Goal: Task Accomplishment & Management: Manage account settings

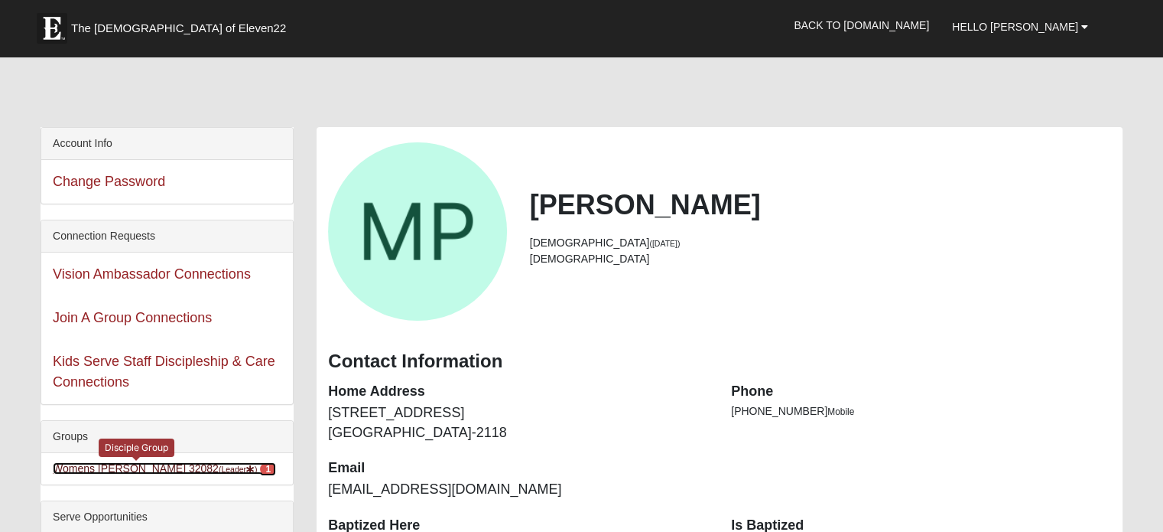
click at [80, 467] on link "Womens [PERSON_NAME] 32082 (Leader ) 1" at bounding box center [164, 468] width 223 height 12
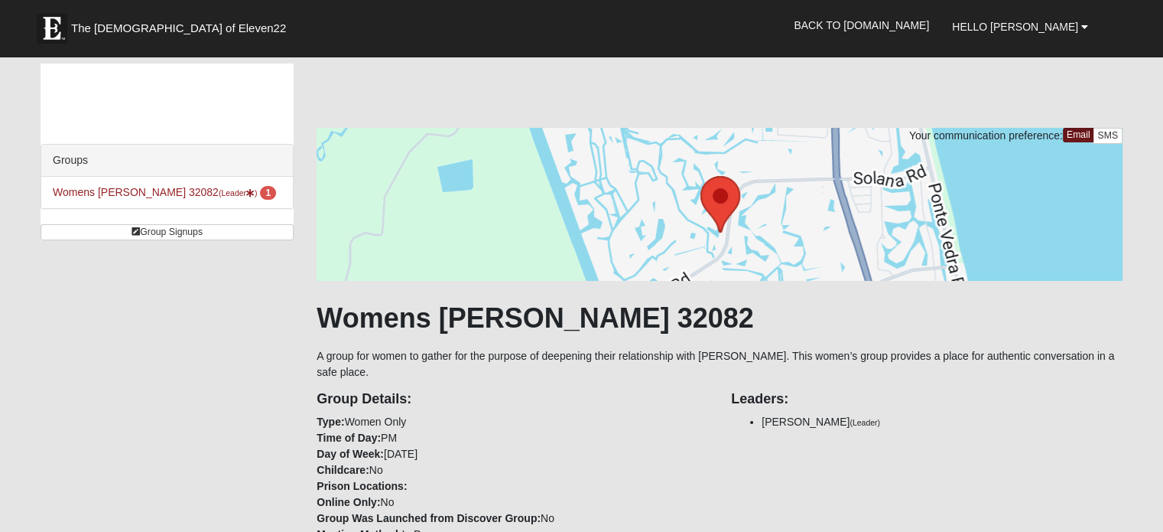
scroll to position [465, 0]
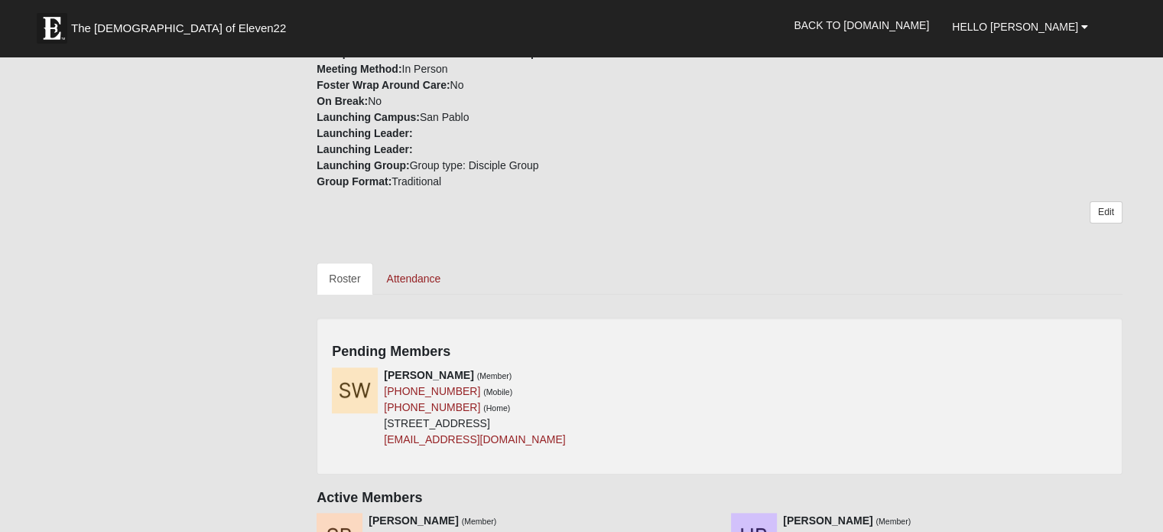
click at [1091, 358] on h4 "Pending Members" at bounding box center [720, 351] width 776 height 17
click at [1098, 333] on div "Pending Members [PERSON_NAME] (Member) [PHONE_NUMBER] (Mobile) [PHONE_NUMBER] (…" at bounding box center [720, 395] width 806 height 156
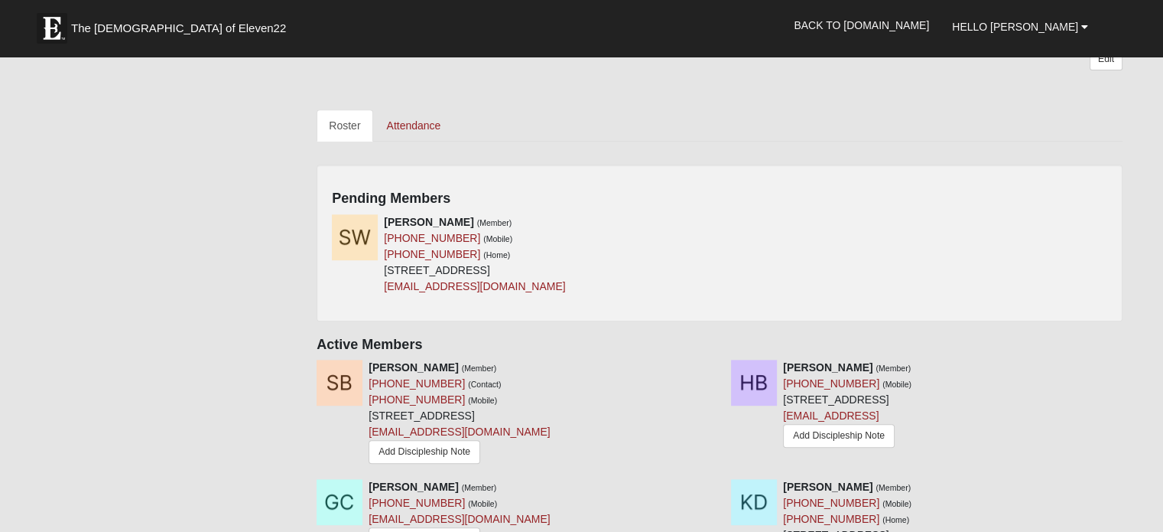
scroll to position [649, 0]
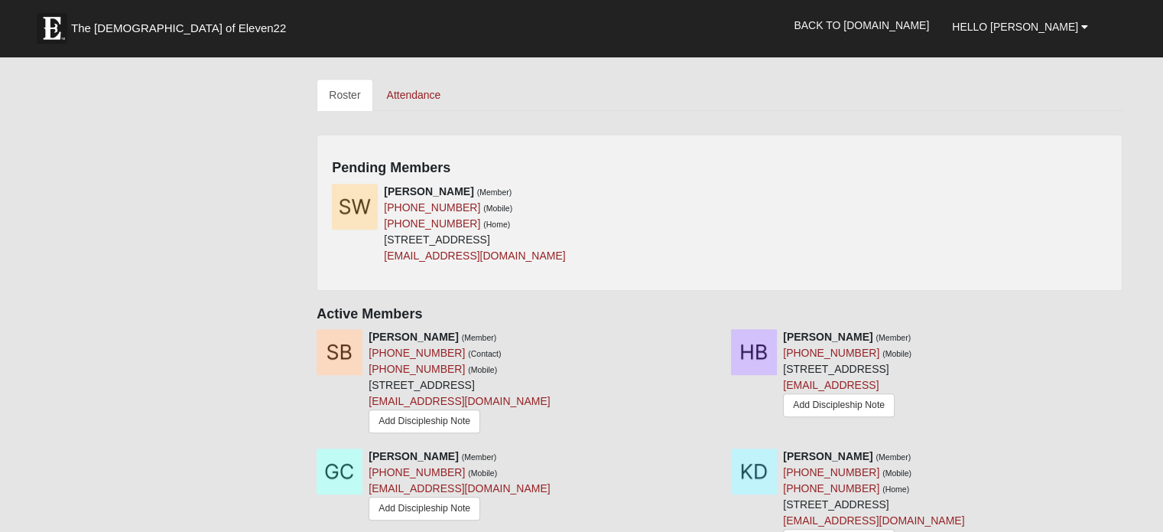
click at [498, 162] on h4 "Pending Members" at bounding box center [720, 168] width 776 height 17
click at [366, 161] on h4 "Pending Members" at bounding box center [720, 168] width 776 height 17
click at [1099, 160] on h4 "Pending Members" at bounding box center [720, 168] width 776 height 17
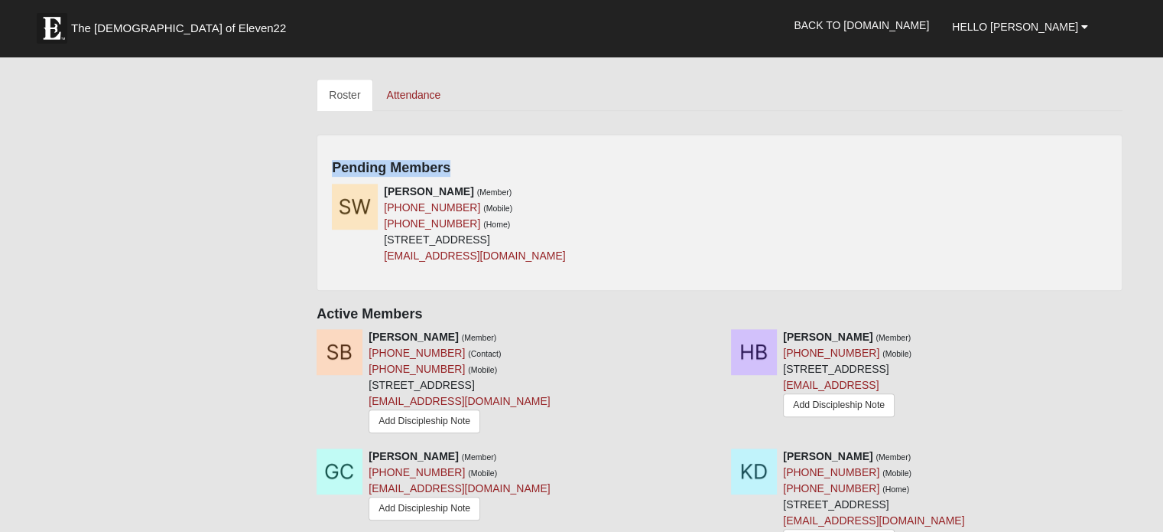
click at [1099, 160] on h4 "Pending Members" at bounding box center [720, 168] width 776 height 17
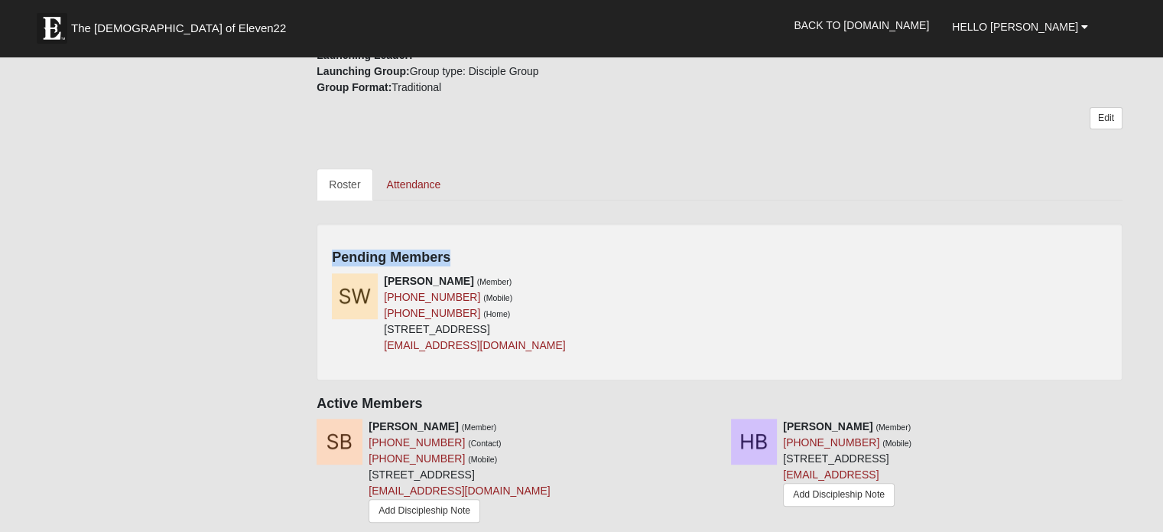
scroll to position [526, 0]
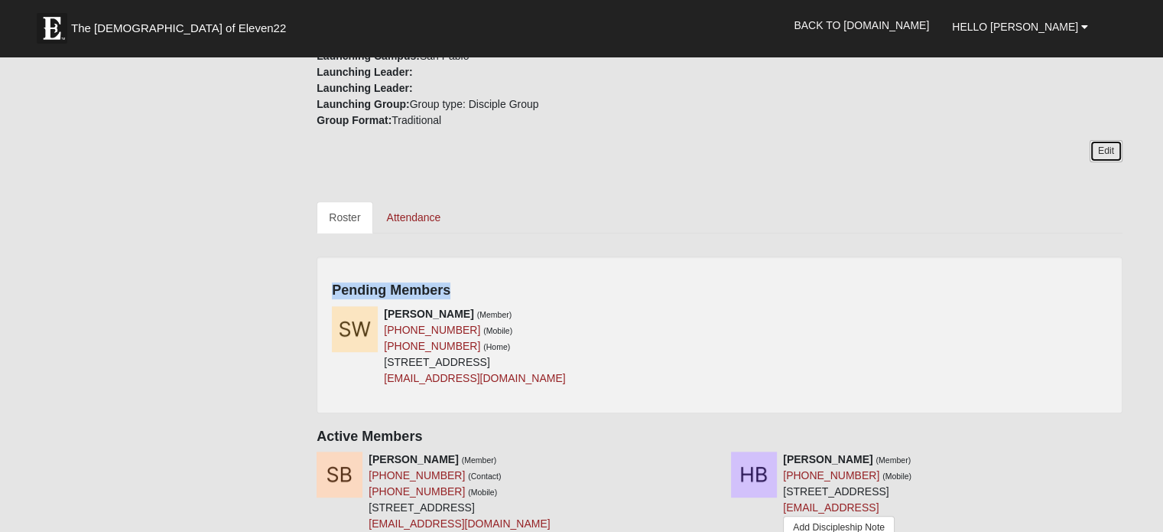
click at [1103, 154] on link "Edit" at bounding box center [1106, 151] width 33 height 22
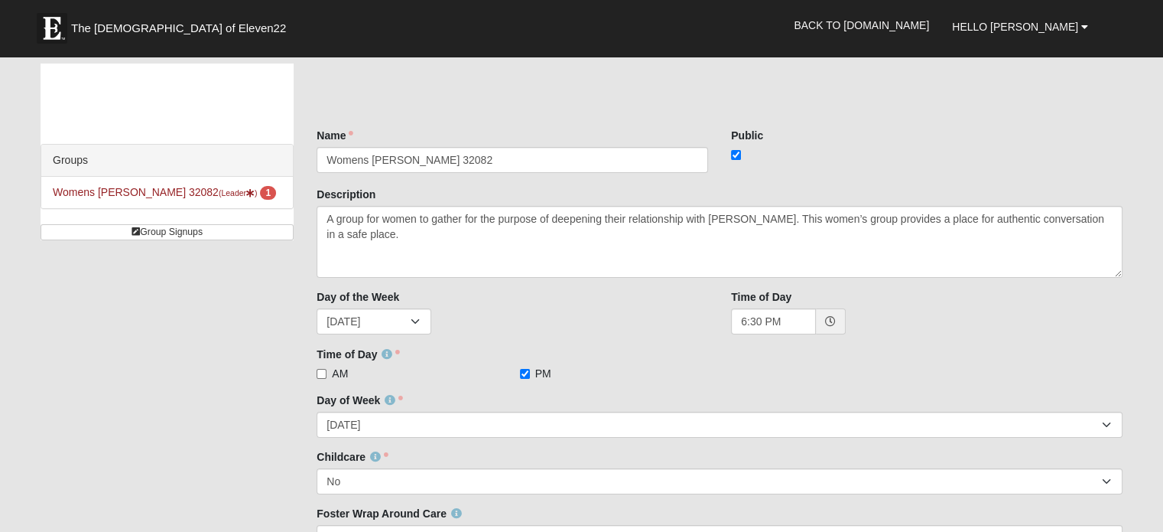
scroll to position [462, 0]
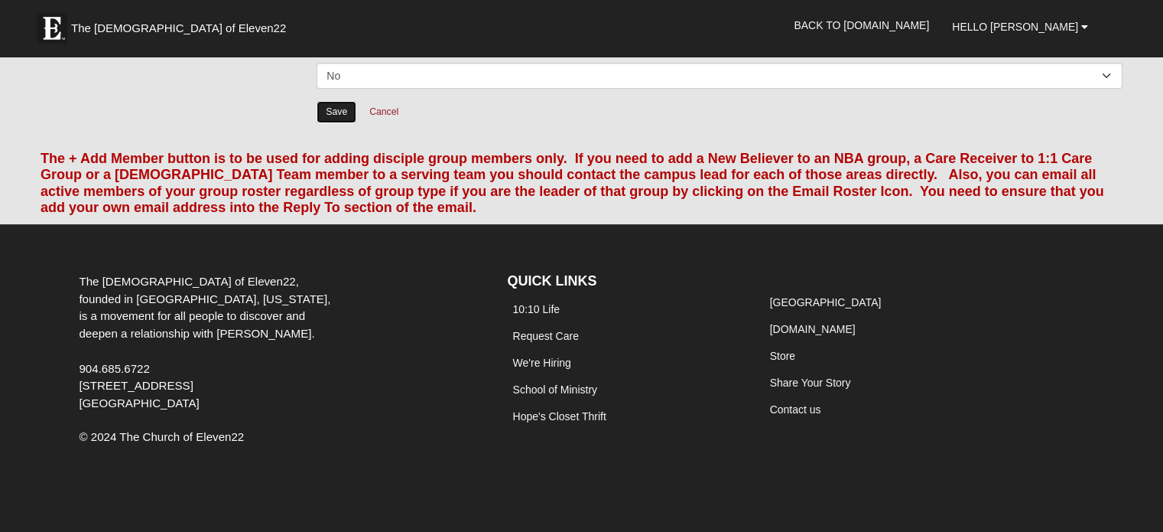
click at [343, 106] on input "Save" at bounding box center [337, 112] width 40 height 22
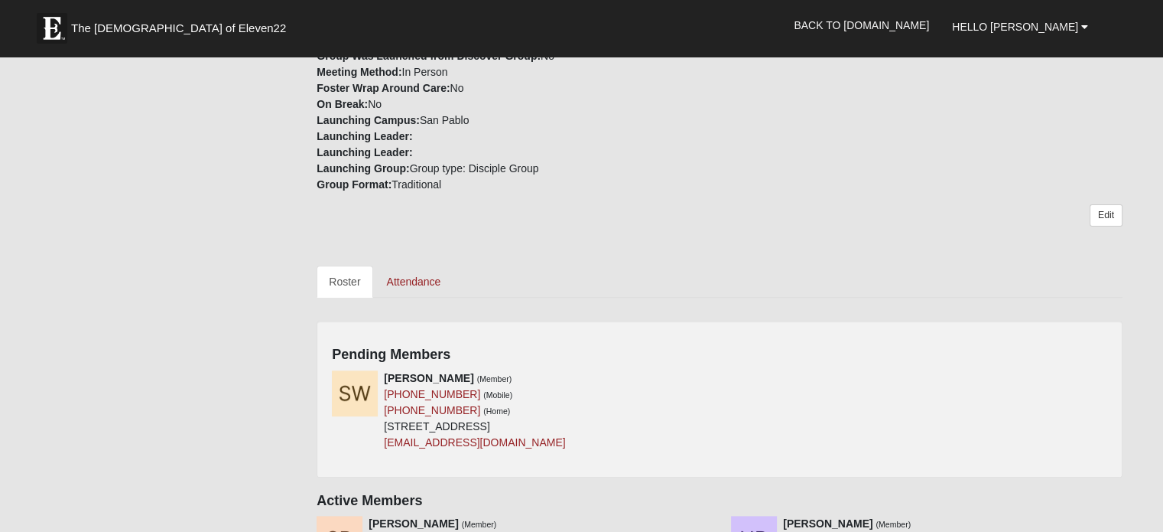
click at [1097, 350] on h4 "Pending Members" at bounding box center [720, 354] width 776 height 17
click at [565, 409] on div "[PERSON_NAME] (Member) [PHONE_NUMBER] (Mobile) [PHONE_NUMBER] (Home) [STREET_AD…" at bounding box center [474, 410] width 181 height 80
click at [711, 375] on icon at bounding box center [714, 377] width 11 height 11
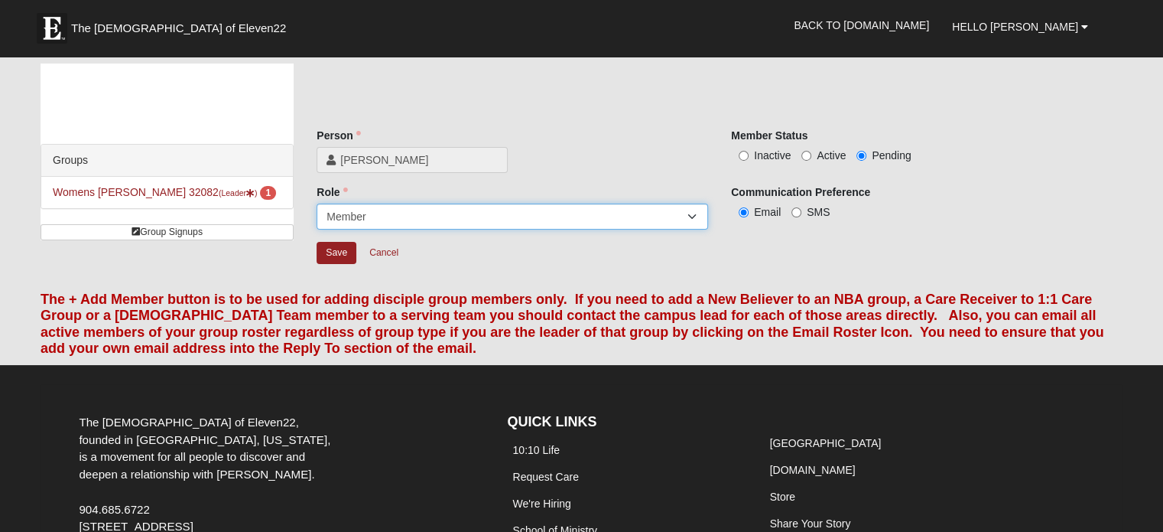
click at [695, 210] on select "Leader [PERSON_NAME] Coach Member Campus Lead Future Leader" at bounding box center [513, 216] width 392 height 26
click at [811, 152] on label "Active" at bounding box center [824, 155] width 44 height 15
click at [811, 152] on input "Active" at bounding box center [807, 156] width 10 height 10
radio input "true"
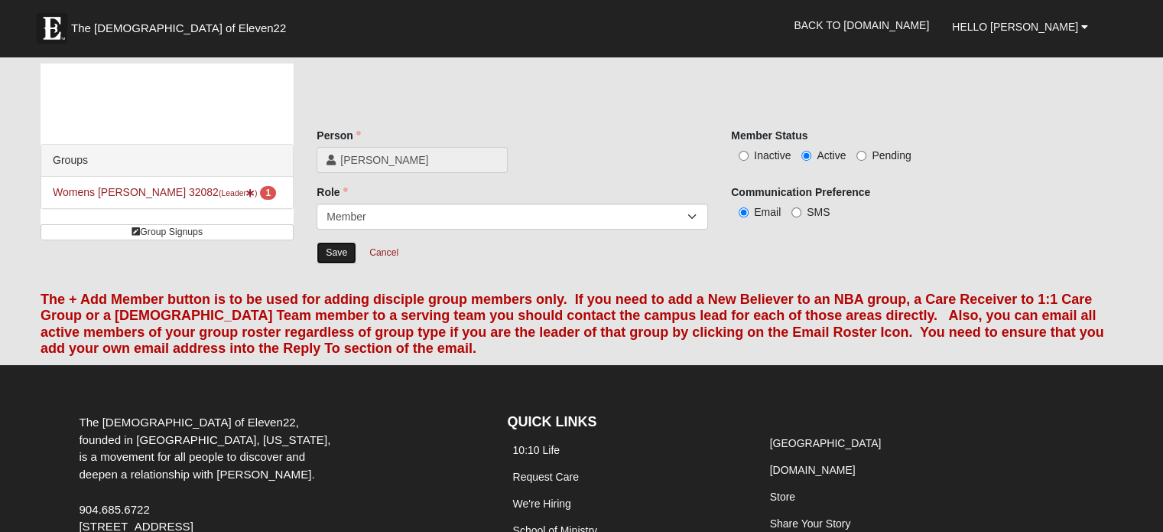
click at [343, 250] on input "Save" at bounding box center [337, 253] width 40 height 22
